Goal: Task Accomplishment & Management: Use online tool/utility

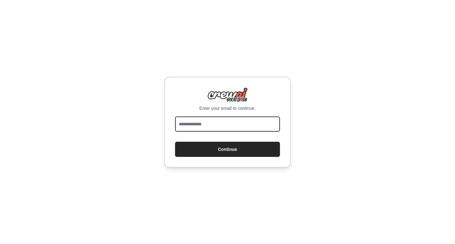
click at [202, 123] on input "email" at bounding box center [227, 124] width 105 height 15
type input "**********"
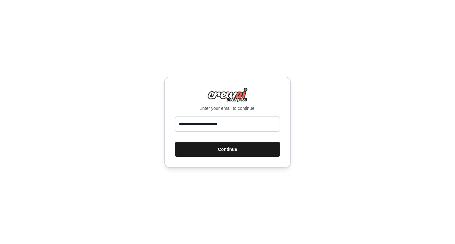
click at [223, 150] on button "Continue" at bounding box center [227, 149] width 105 height 15
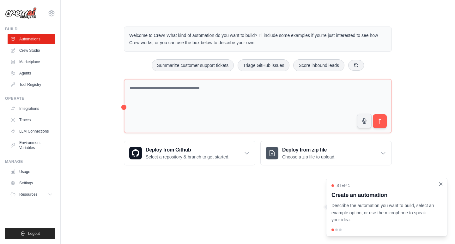
click at [443, 183] on icon "Close walkthrough" at bounding box center [441, 184] width 6 height 6
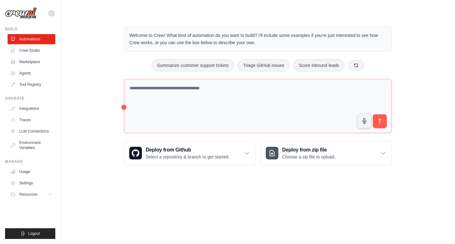
click at [212, 196] on body "wahyusutejo1986@gmail.com Settings Build Automations Crew Studio" at bounding box center [227, 122] width 455 height 244
click at [88, 129] on div "Welcome to Crew! What kind of automation do you want to build? I'll include som…" at bounding box center [258, 95] width 374 height 159
click at [25, 72] on link "Agents" at bounding box center [32, 73] width 48 height 10
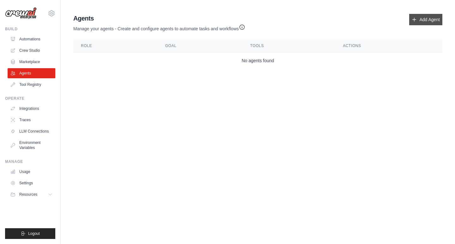
click at [416, 21] on icon at bounding box center [414, 19] width 5 height 5
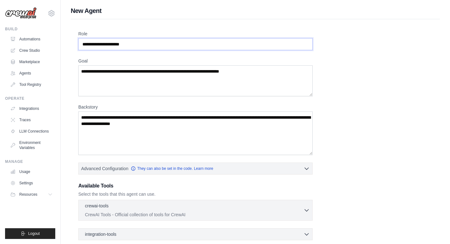
click at [157, 43] on input "Role" at bounding box center [195, 44] width 235 height 12
click at [156, 45] on input "Role" at bounding box center [195, 44] width 235 height 12
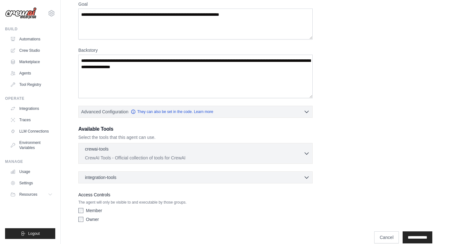
scroll to position [66, 0]
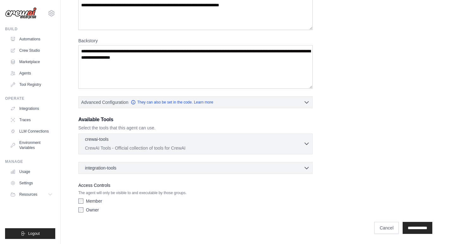
click at [308, 143] on icon "button" at bounding box center [307, 144] width 6 height 6
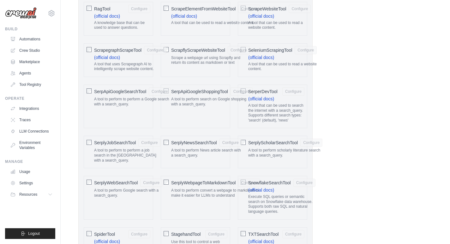
scroll to position [879, 0]
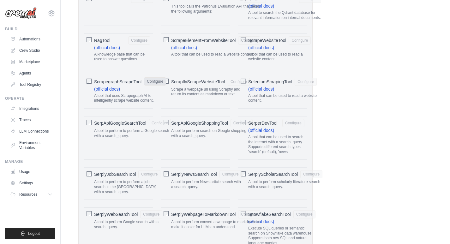
click at [156, 82] on button "Configure" at bounding box center [155, 81] width 22 height 8
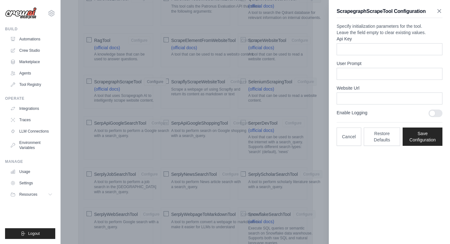
click at [440, 9] on icon "button" at bounding box center [440, 11] width 6 height 6
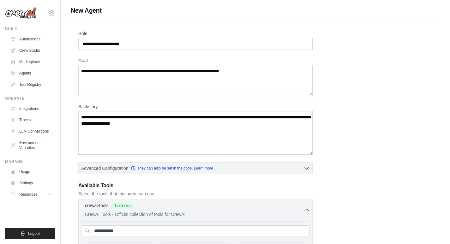
scroll to position [0, 0]
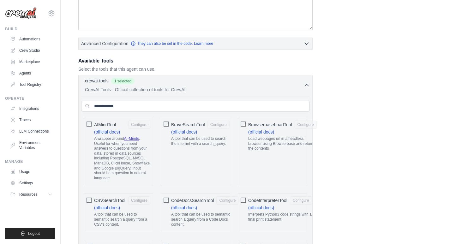
scroll to position [126, 0]
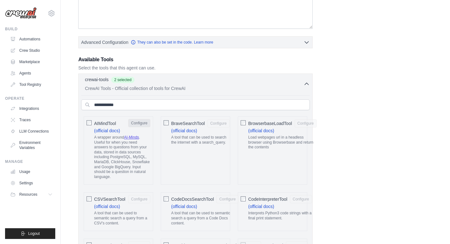
click at [142, 123] on button "Configure" at bounding box center [139, 123] width 22 height 8
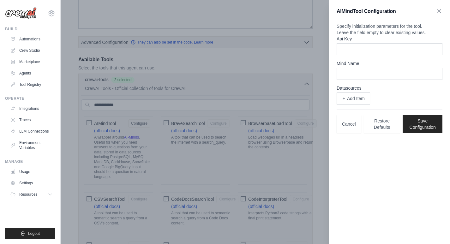
click at [439, 12] on icon "button" at bounding box center [439, 10] width 3 height 3
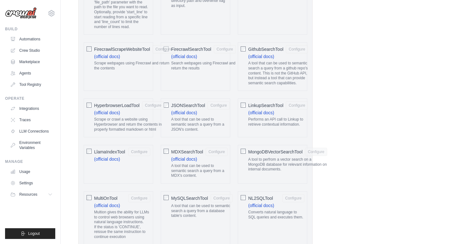
scroll to position [537, 0]
click at [159, 48] on button "Configure" at bounding box center [164, 48] width 22 height 8
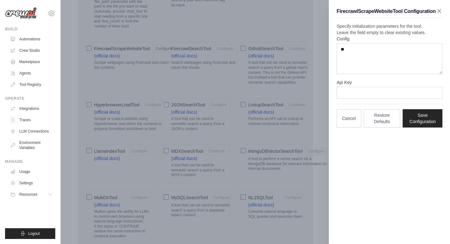
click at [441, 11] on icon "button" at bounding box center [440, 11] width 6 height 6
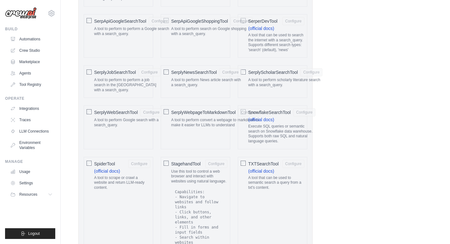
scroll to position [980, 0]
